Goal: Information Seeking & Learning: Learn about a topic

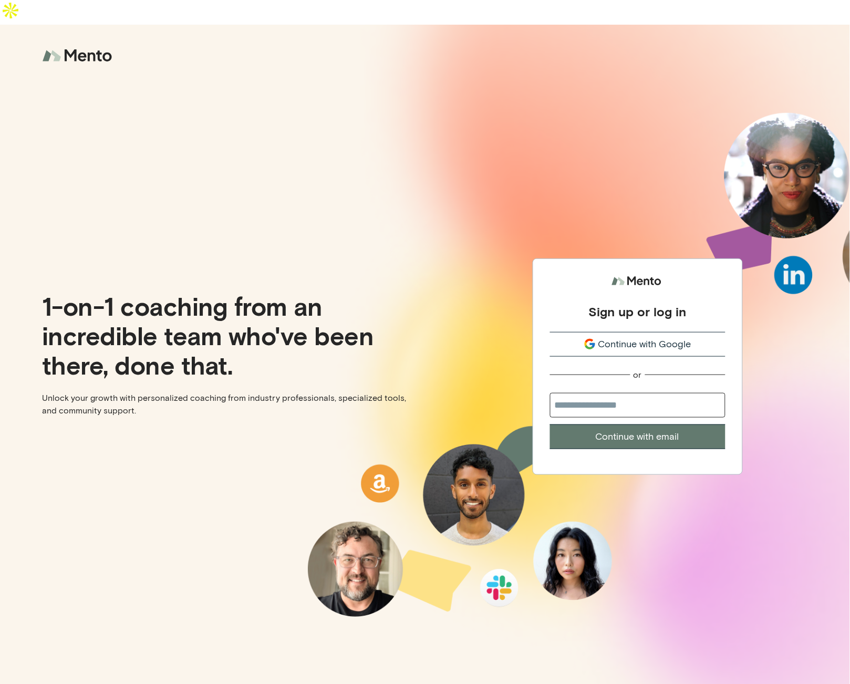
click at [616, 337] on span "Continue with Google" at bounding box center [644, 344] width 93 height 14
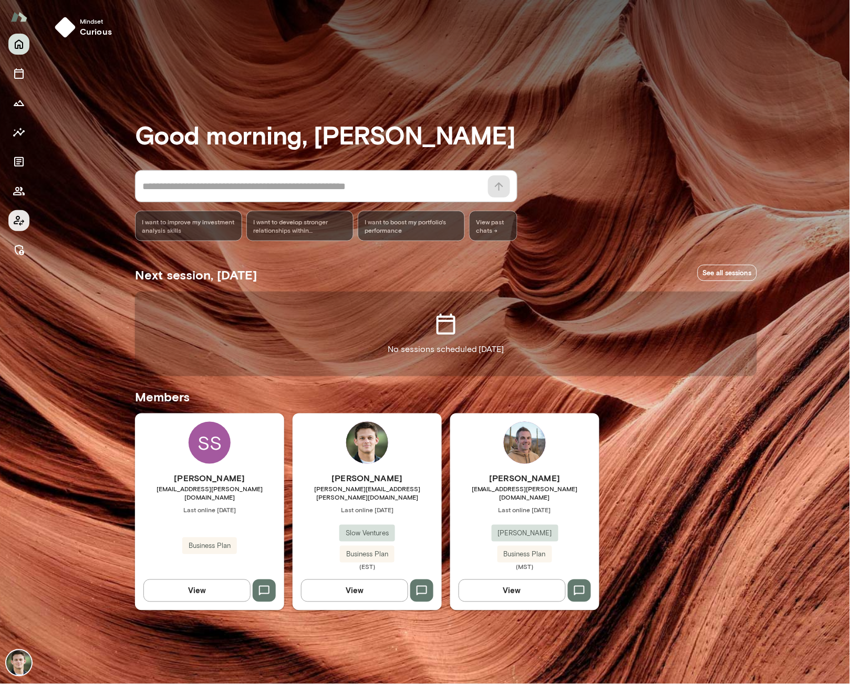
click at [19, 214] on icon "Client app" at bounding box center [19, 220] width 13 height 13
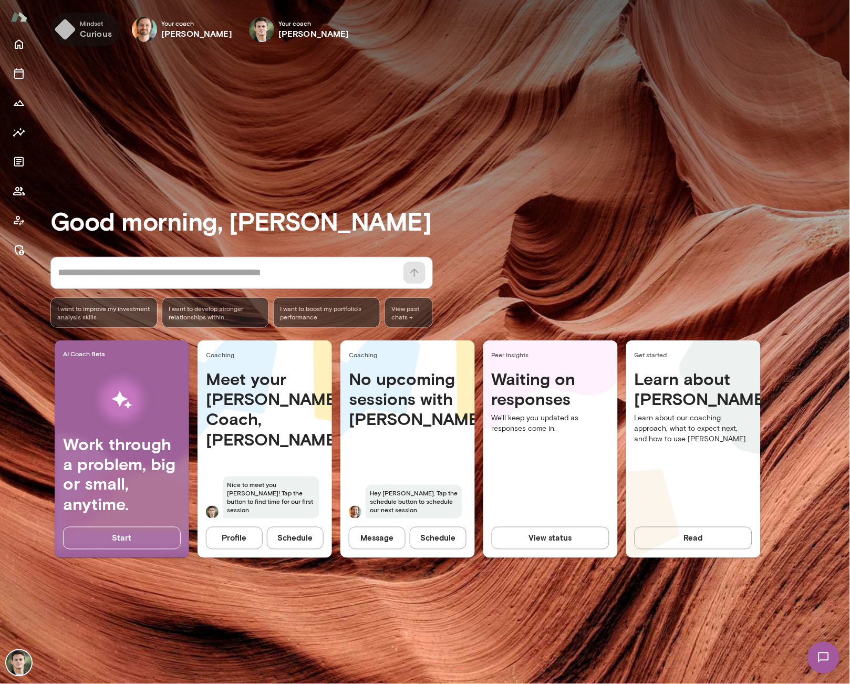
click at [75, 33] on button "Mindset curious" at bounding box center [85, 30] width 70 height 34
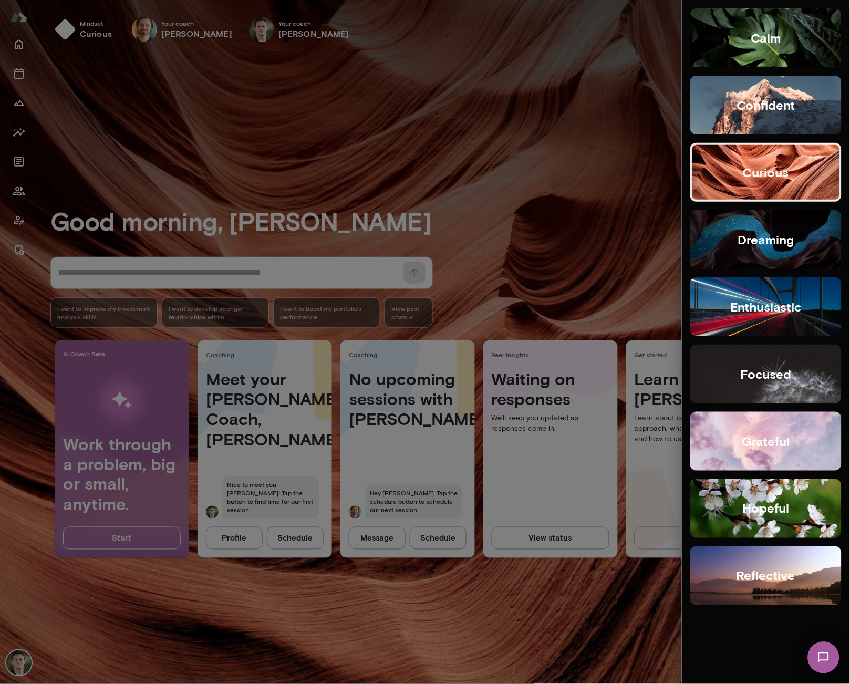
click at [778, 512] on h5 "hopeful" at bounding box center [766, 508] width 47 height 17
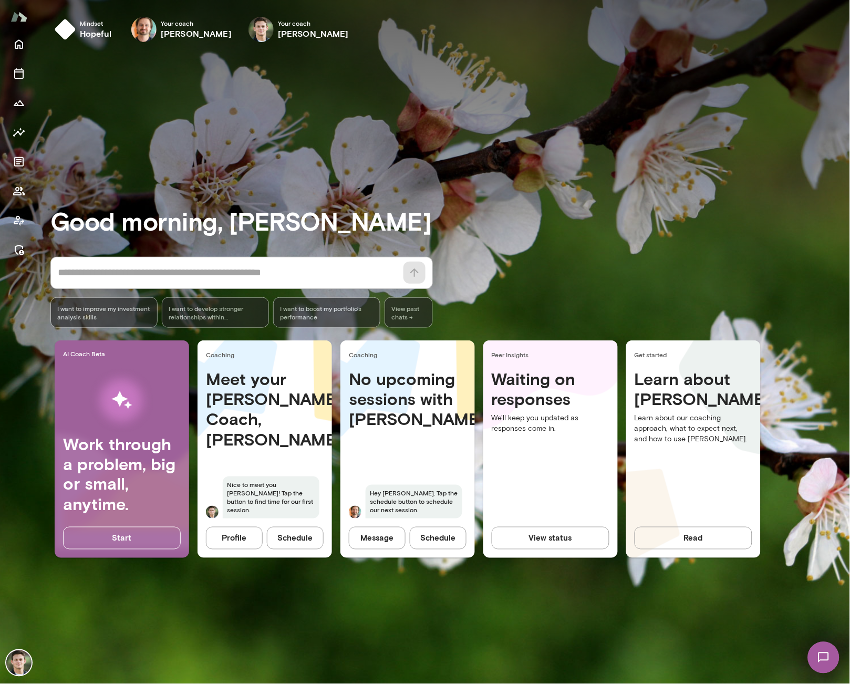
click at [553, 230] on h3 "Good morning, [PERSON_NAME]" at bounding box center [449, 220] width 799 height 29
click at [146, 516] on div "Work through a problem, big or small, anytime." at bounding box center [122, 483] width 134 height 98
click at [124, 540] on button "Start" at bounding box center [122, 538] width 118 height 22
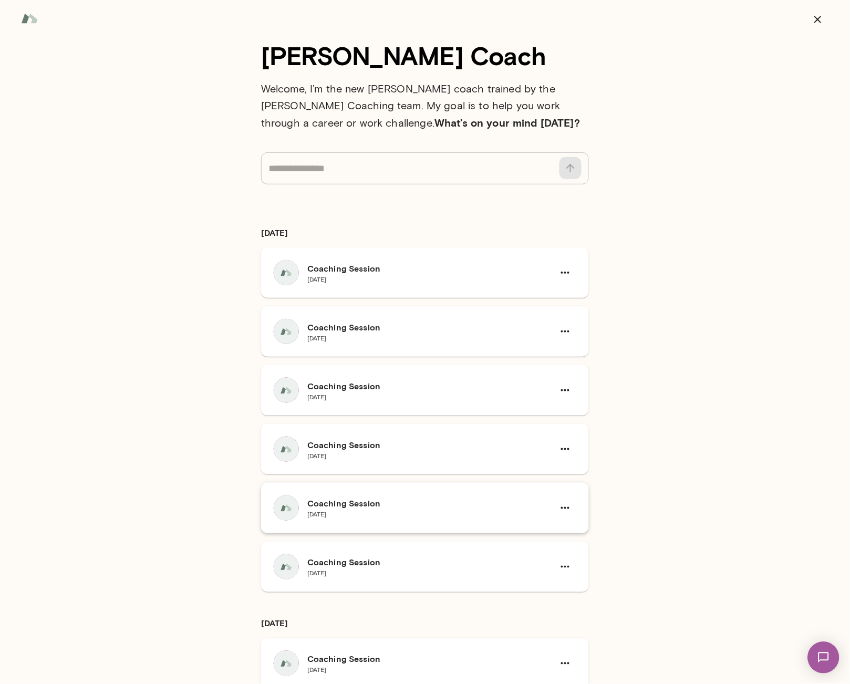
scroll to position [252, 0]
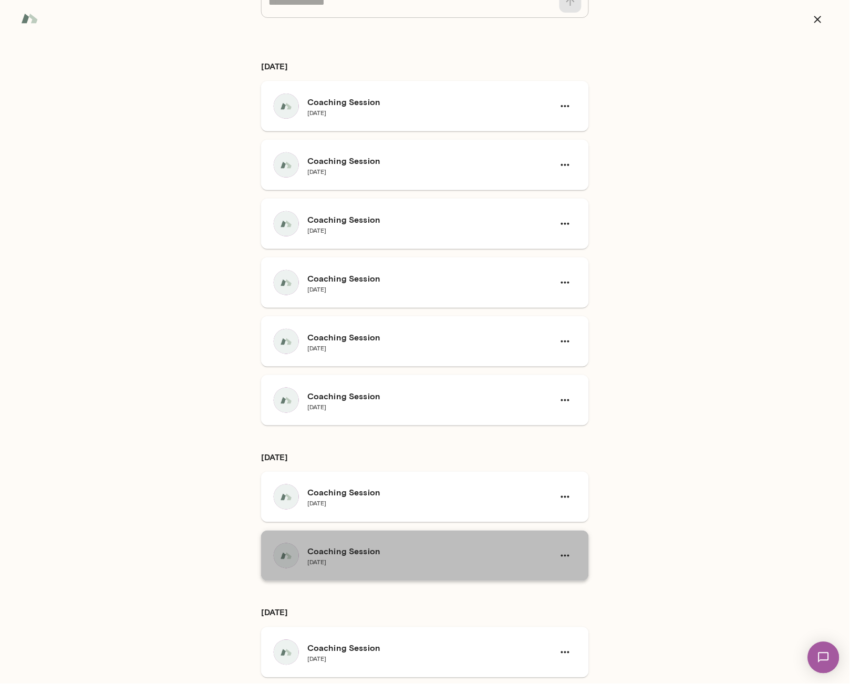
click at [348, 543] on div "Coaching Session [DATE]" at bounding box center [425, 556] width 328 height 50
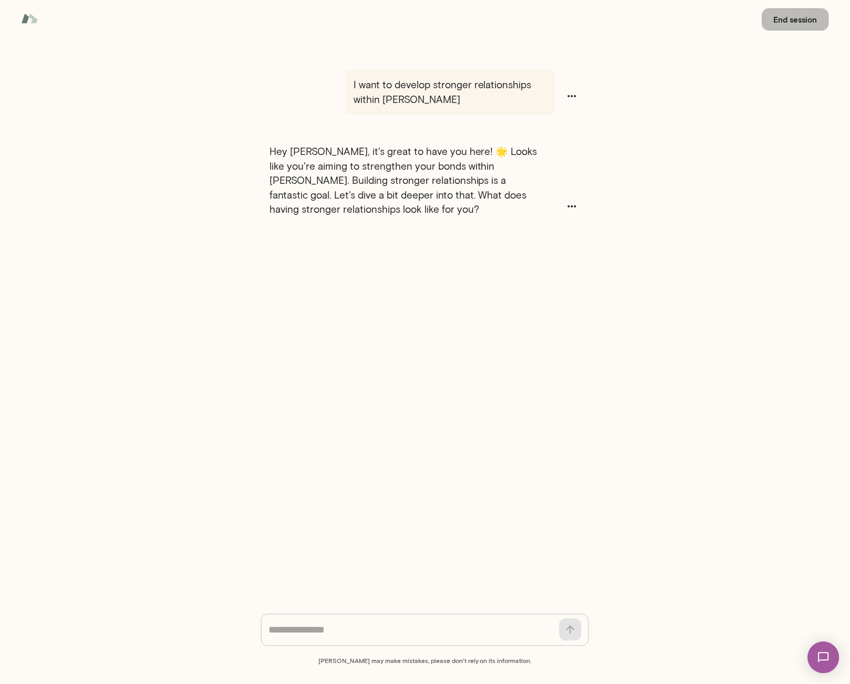
click at [796, 27] on button "End session" at bounding box center [795, 19] width 67 height 22
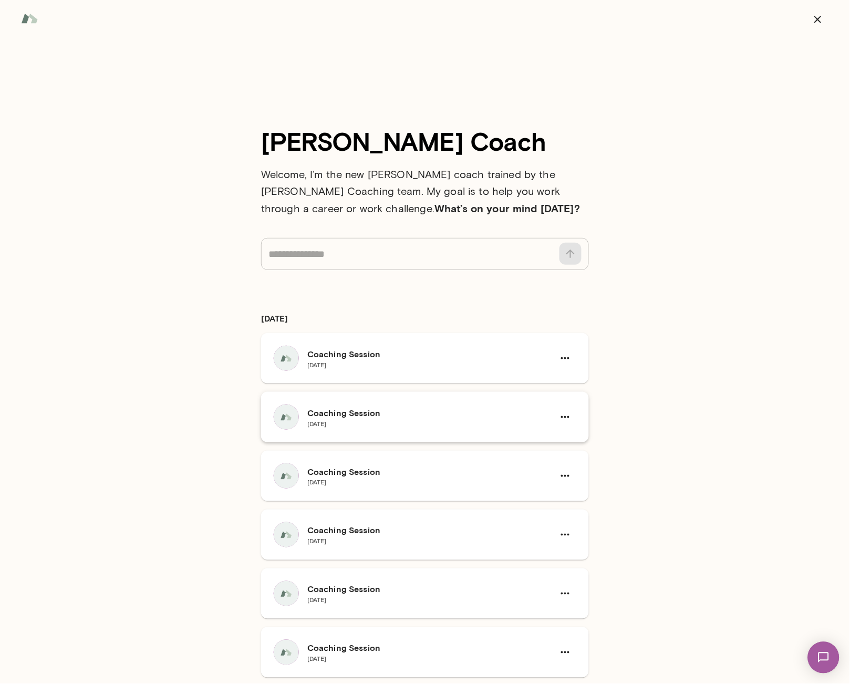
click at [352, 410] on h6 "Coaching Session" at bounding box center [426, 413] width 238 height 13
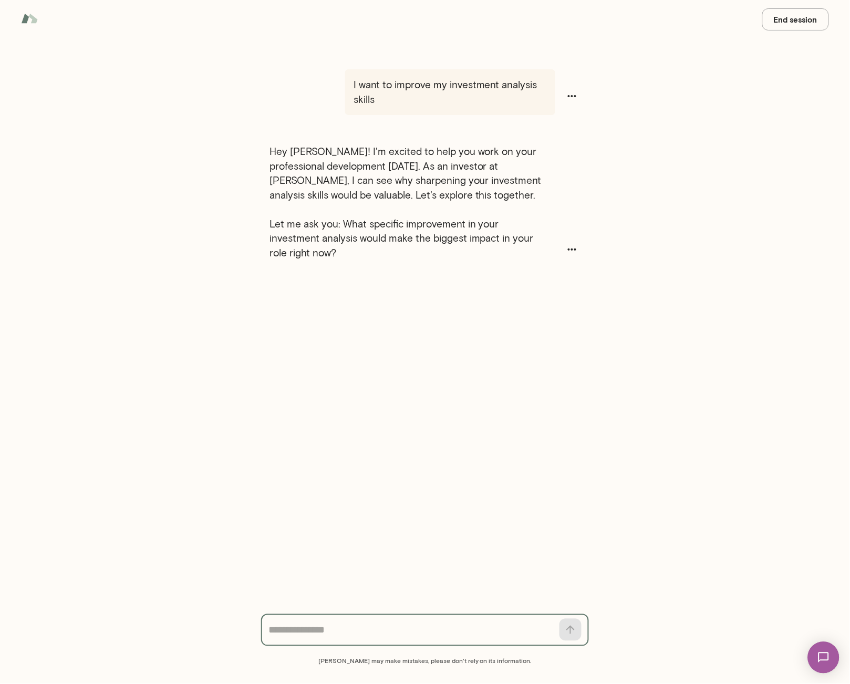
click at [31, 22] on img at bounding box center [29, 18] width 17 height 20
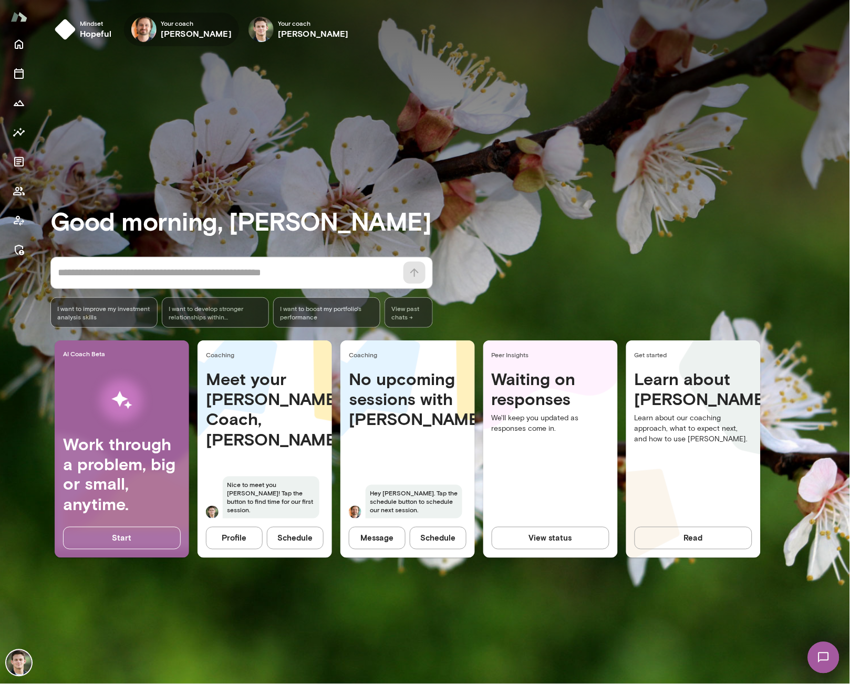
click at [177, 25] on span "Your coach" at bounding box center [196, 23] width 71 height 8
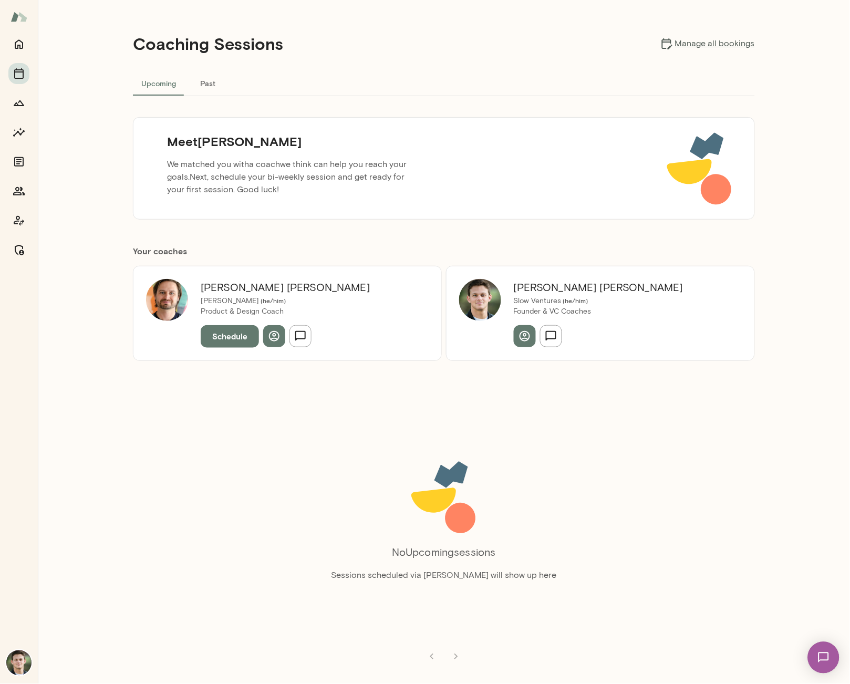
click at [220, 334] on button "Schedule" at bounding box center [230, 336] width 58 height 22
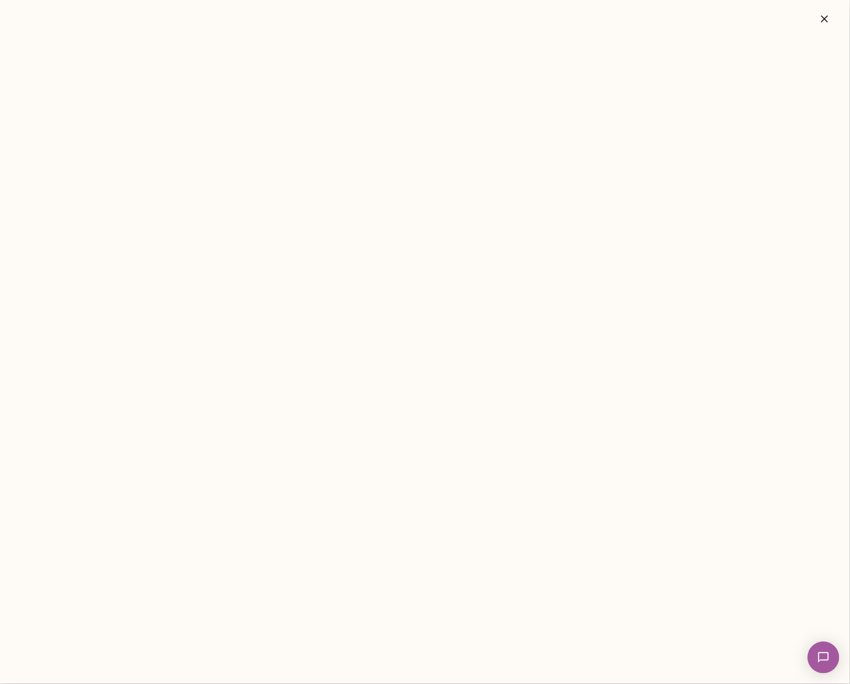
click at [820, 17] on icon "button" at bounding box center [824, 19] width 13 height 13
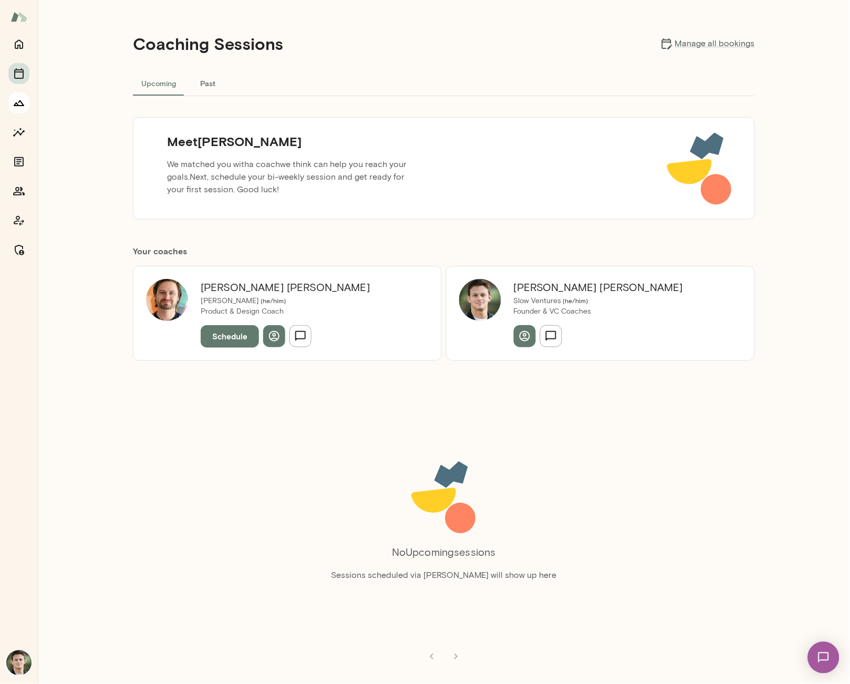
click at [22, 101] on icon "Growth Plan" at bounding box center [19, 103] width 13 height 13
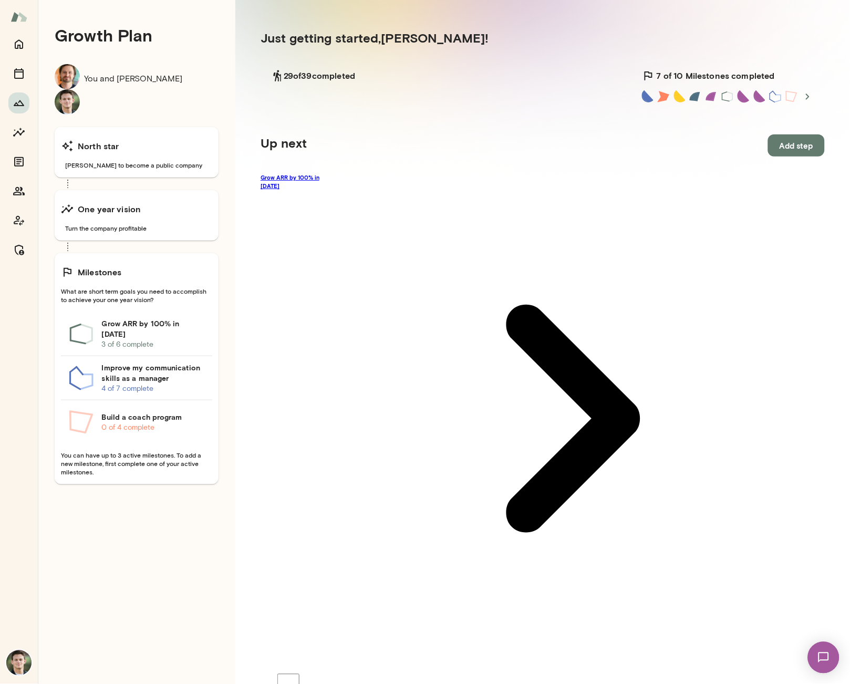
click at [336, 176] on link "Grow ARR by 100% in [DATE]" at bounding box center [543, 418] width 564 height 491
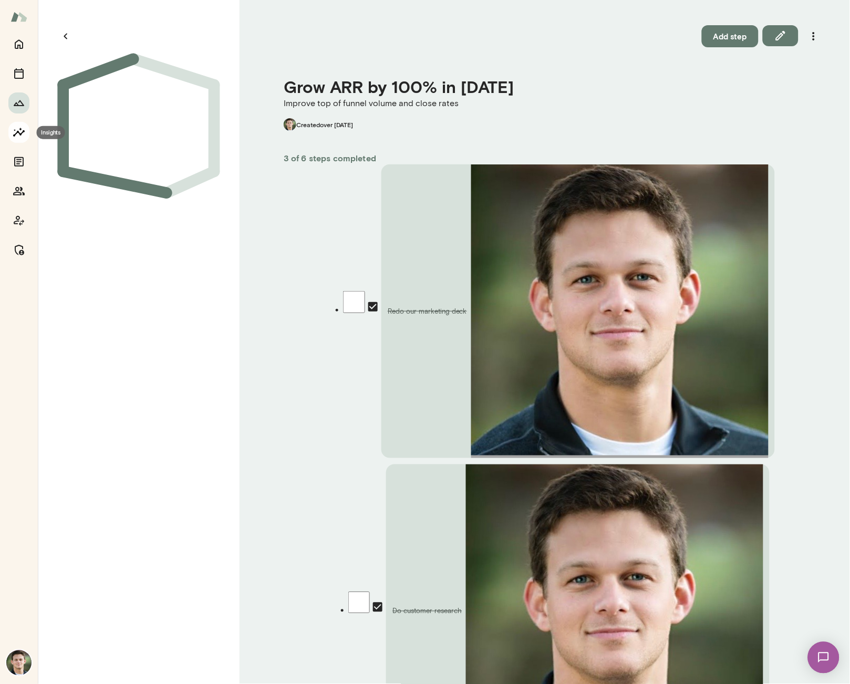
click at [22, 129] on icon "Insights" at bounding box center [19, 132] width 13 height 13
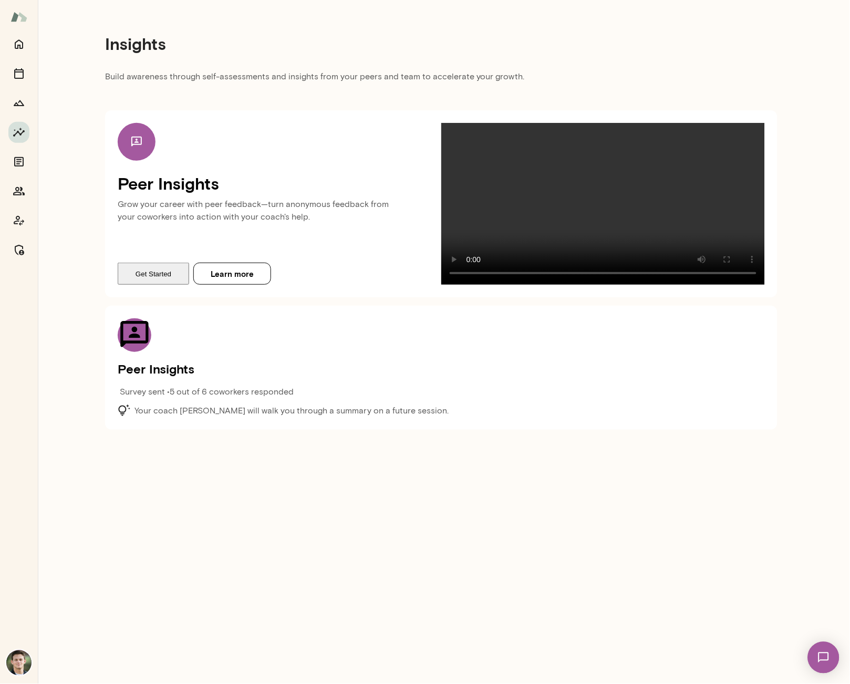
click at [132, 285] on button "Get Started" at bounding box center [153, 274] width 71 height 22
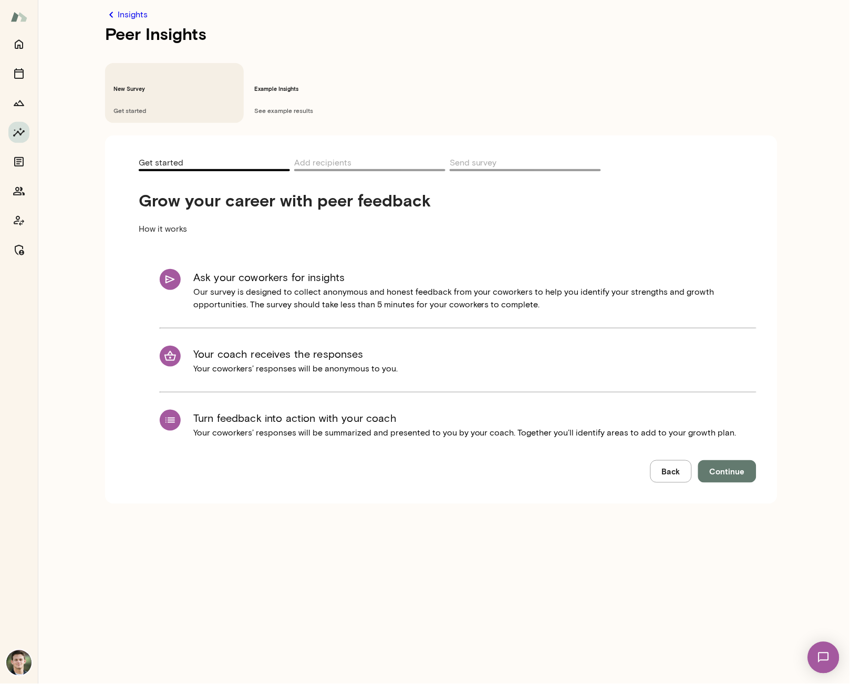
click at [716, 464] on span "Continue" at bounding box center [727, 471] width 35 height 14
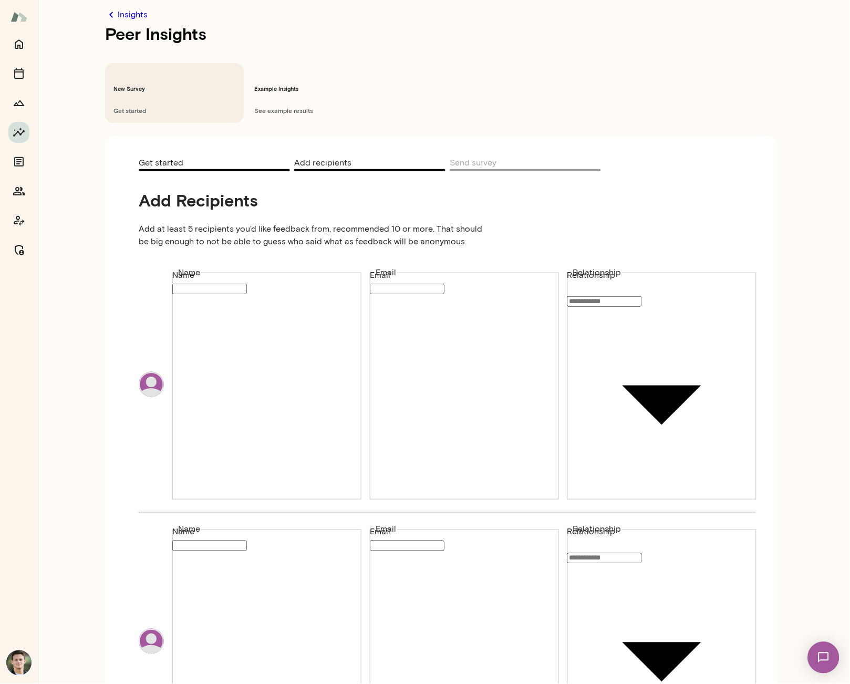
click at [653, 25] on div "Insights Peer Insights New Survey Get started Example Insights See example resu…" at bounding box center [425, 25] width 850 height 0
click at [693, 33] on div at bounding box center [425, 33] width 850 height 0
click at [291, 85] on h6 "Example Insights" at bounding box center [315, 89] width 122 height 8
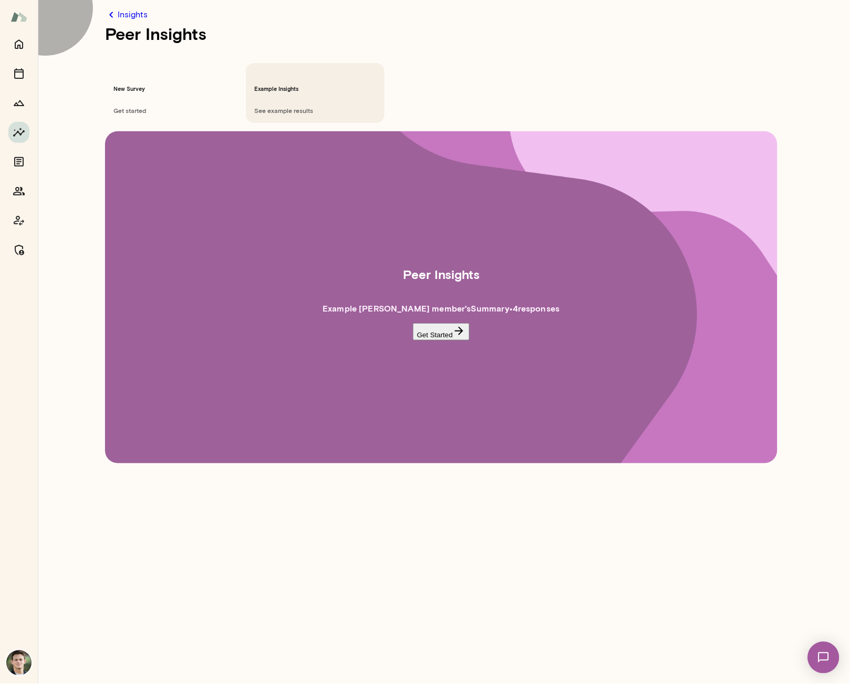
click at [446, 323] on button "Get Started" at bounding box center [441, 331] width 57 height 17
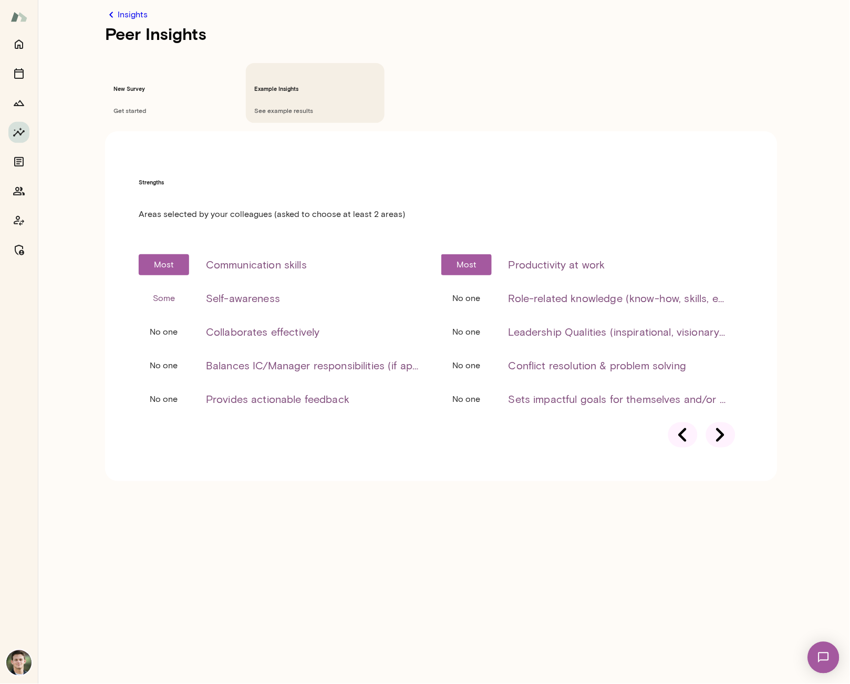
click at [714, 420] on icon at bounding box center [720, 434] width 29 height 29
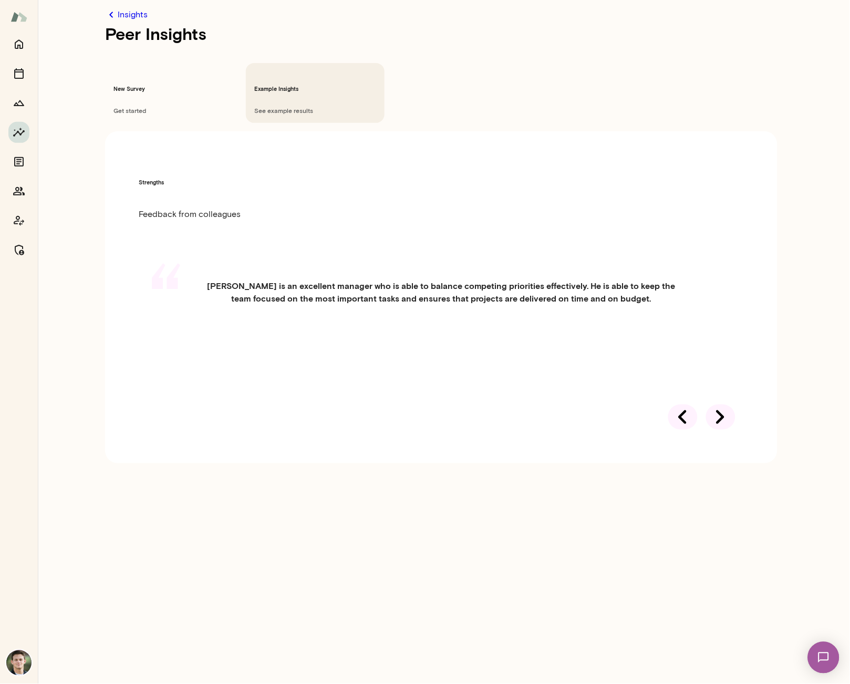
click at [716, 402] on icon at bounding box center [720, 416] width 29 height 29
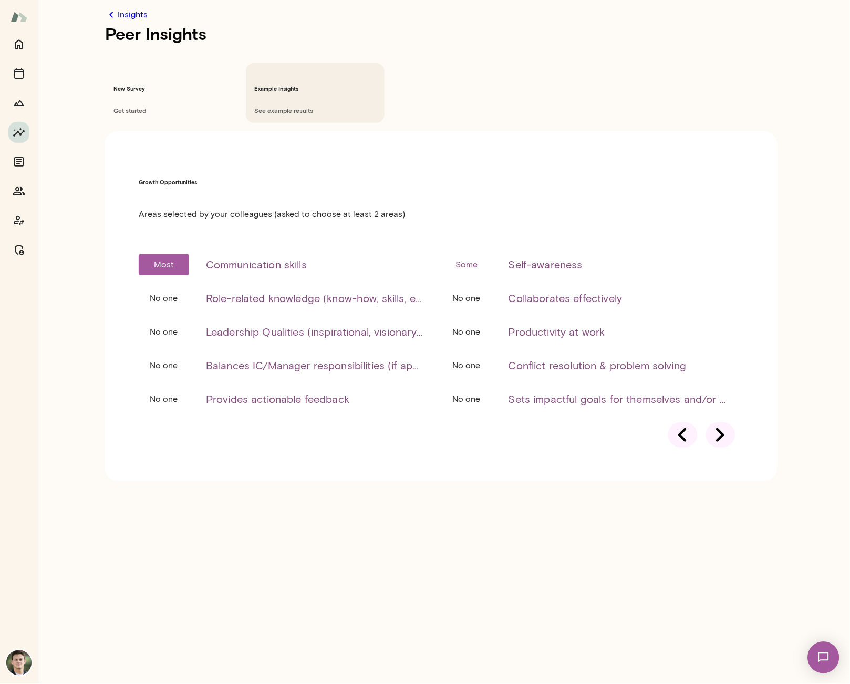
click at [716, 420] on icon at bounding box center [720, 434] width 29 height 29
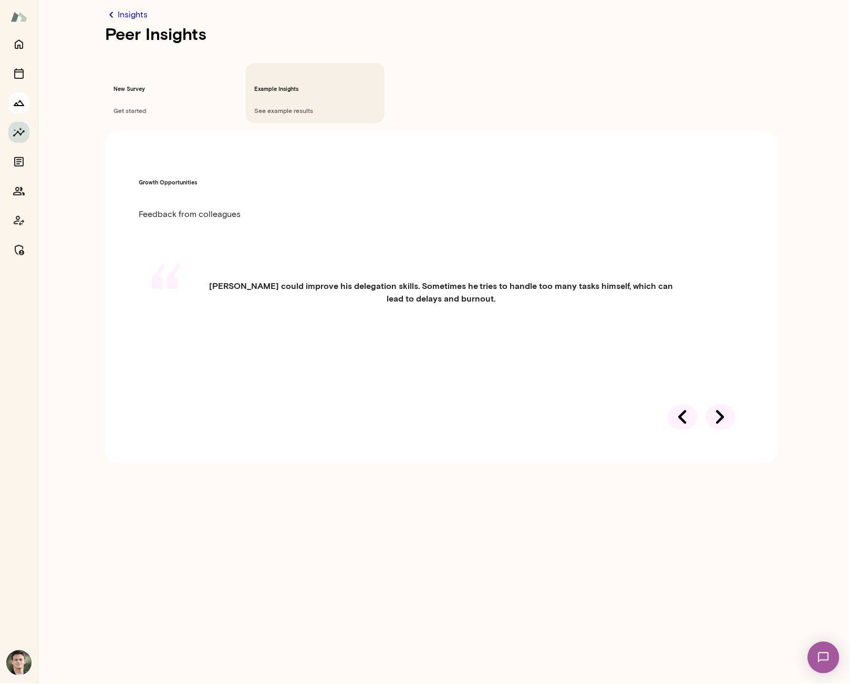
click at [20, 103] on icon "Growth Plan" at bounding box center [19, 103] width 13 height 13
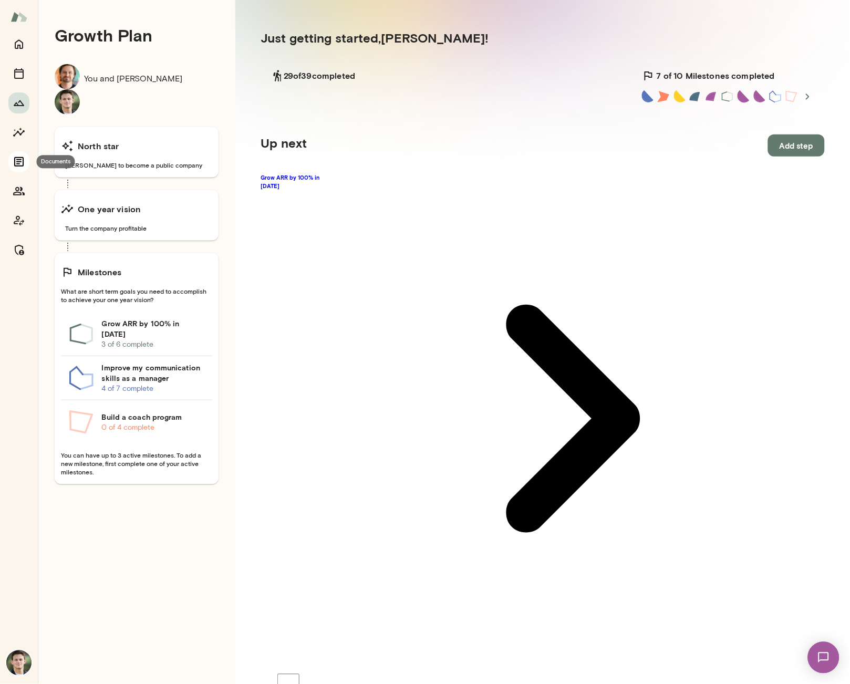
click at [20, 162] on icon "Documents" at bounding box center [19, 161] width 13 height 13
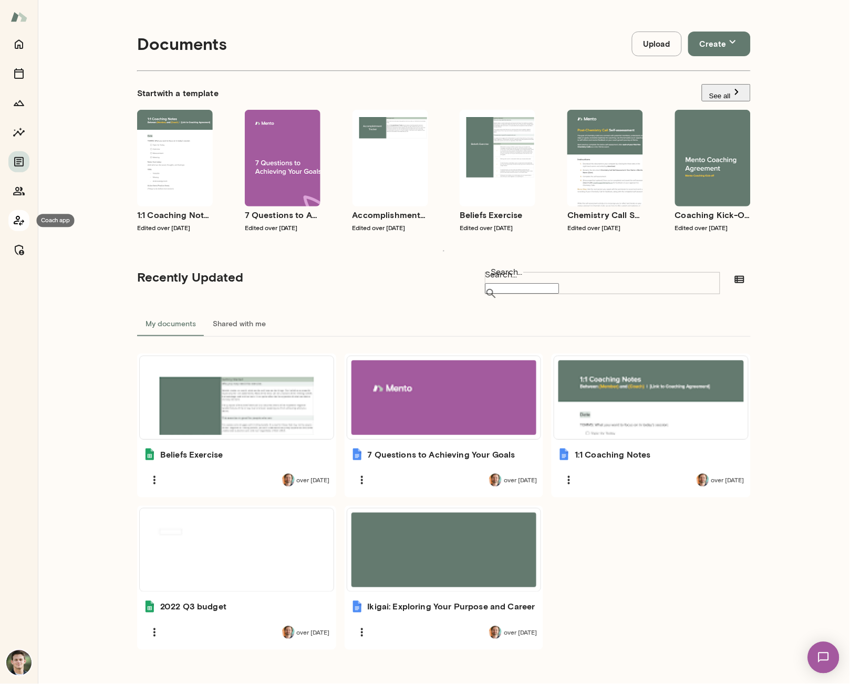
click at [17, 222] on icon "Coach app" at bounding box center [19, 220] width 13 height 13
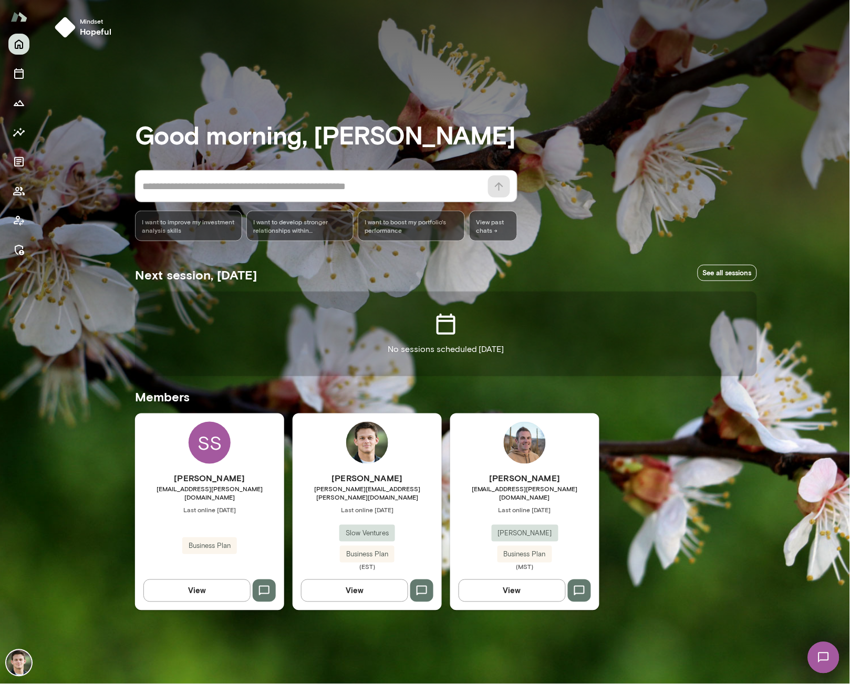
click at [332, 468] on div "[PERSON_NAME] [PERSON_NAME][EMAIL_ADDRESS][PERSON_NAME][DOMAIN_NAME] Last onlin…" at bounding box center [367, 511] width 149 height 196
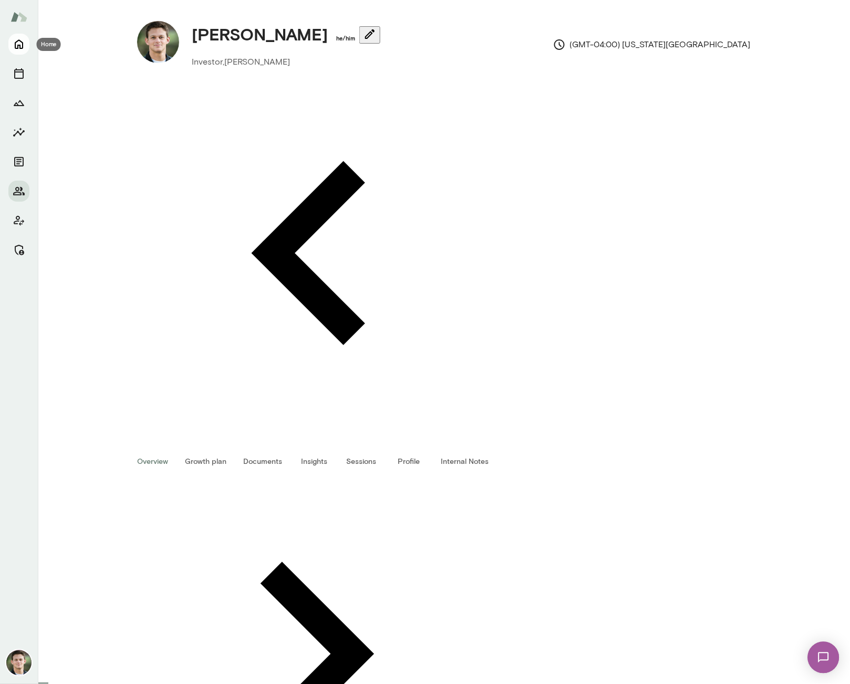
click at [24, 43] on icon "Home" at bounding box center [19, 44] width 13 height 13
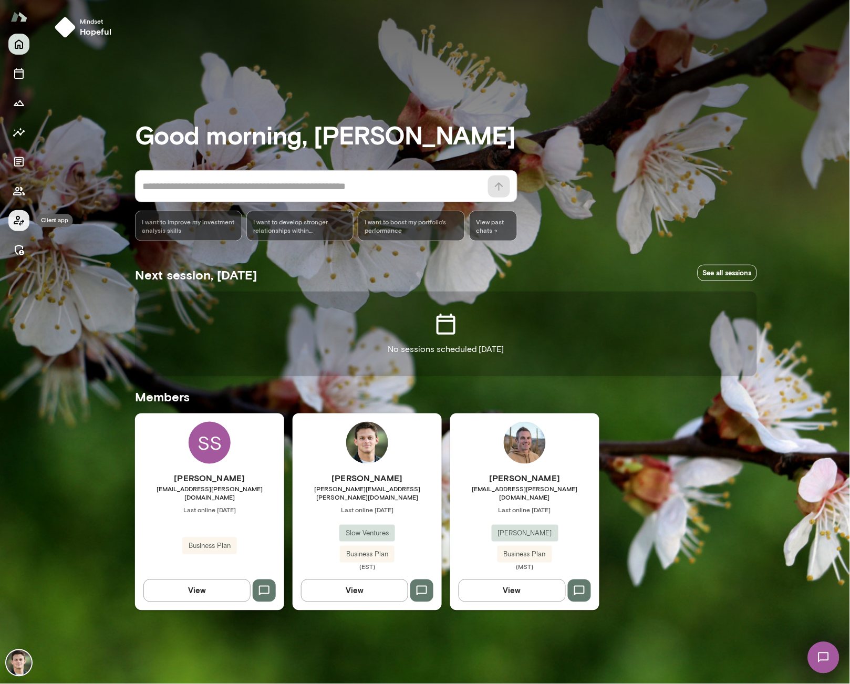
click at [14, 219] on icon "Client app" at bounding box center [19, 220] width 13 height 13
